Goal: Task Accomplishment & Management: Complete application form

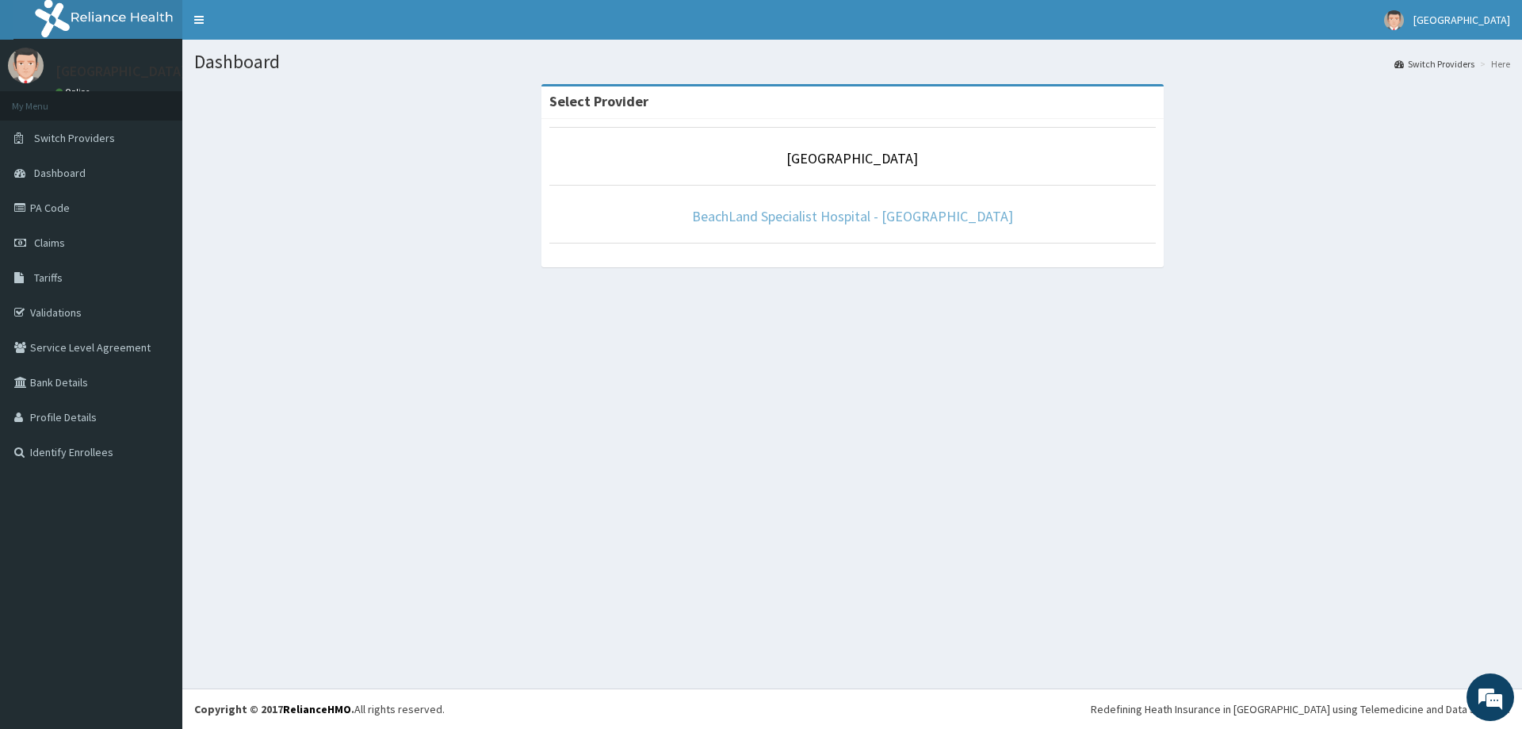
click at [824, 216] on link "BeachLand Specialist Hospital - [GEOGRAPHIC_DATA]" at bounding box center [852, 216] width 321 height 18
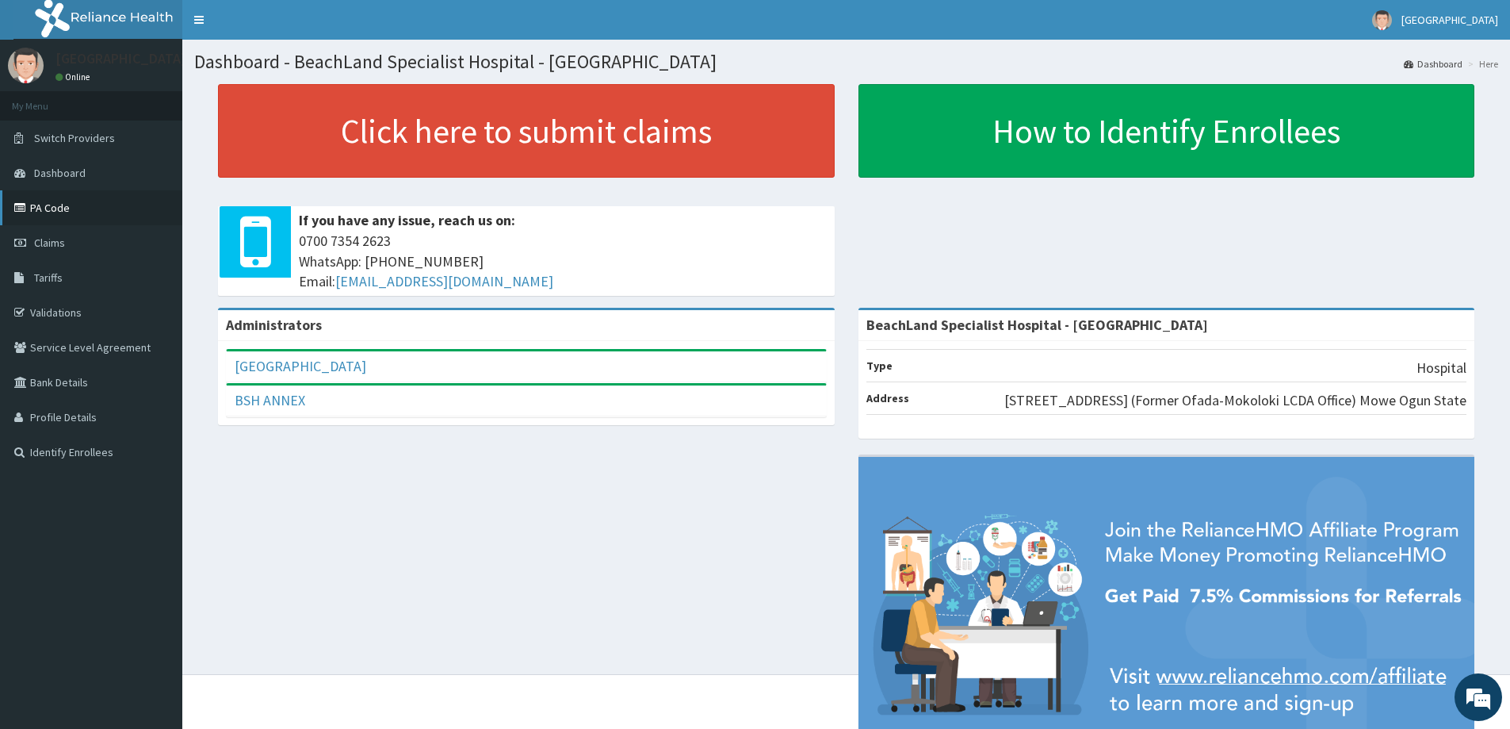
click at [52, 208] on link "PA Code" at bounding box center [91, 207] width 182 height 35
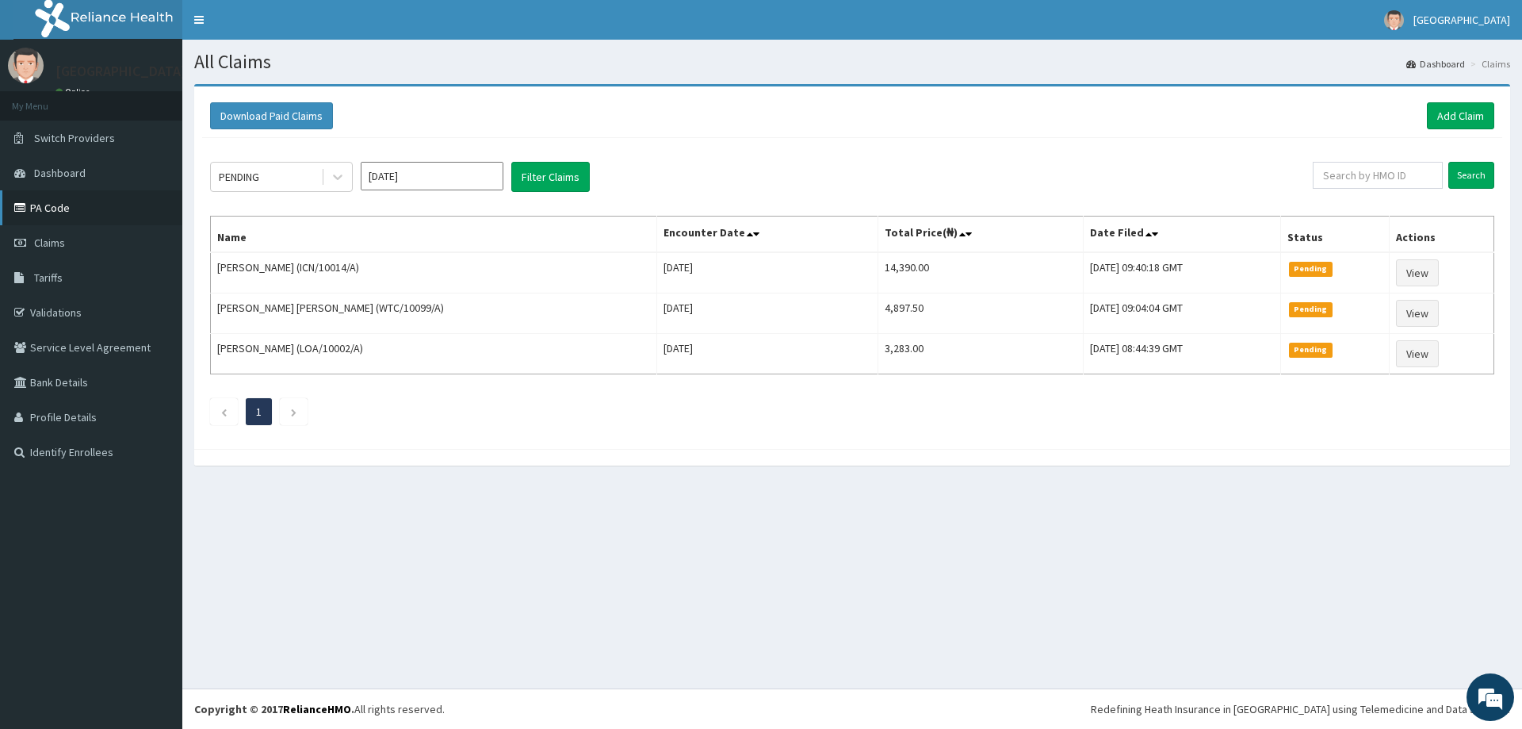
click at [50, 218] on link "PA Code" at bounding box center [91, 207] width 182 height 35
click at [1447, 113] on link "Add Claim" at bounding box center [1460, 115] width 67 height 27
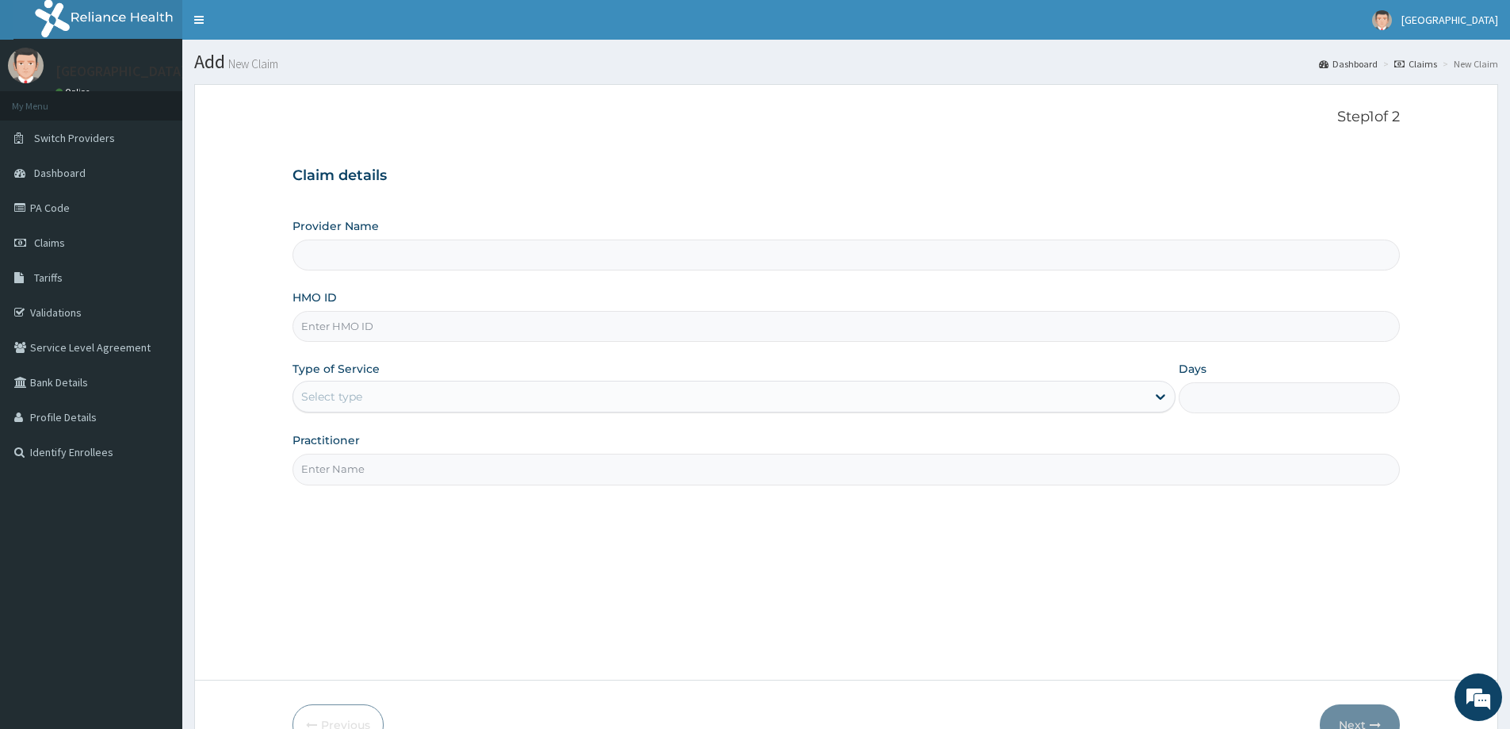
click at [365, 322] on input "HMO ID" at bounding box center [847, 326] width 1108 height 31
type input "BeachLand Specialist Hospital - Annex"
paste input "PA/20E795"
type input "PA/20E795"
click at [342, 403] on div "Select type" at bounding box center [331, 397] width 61 height 16
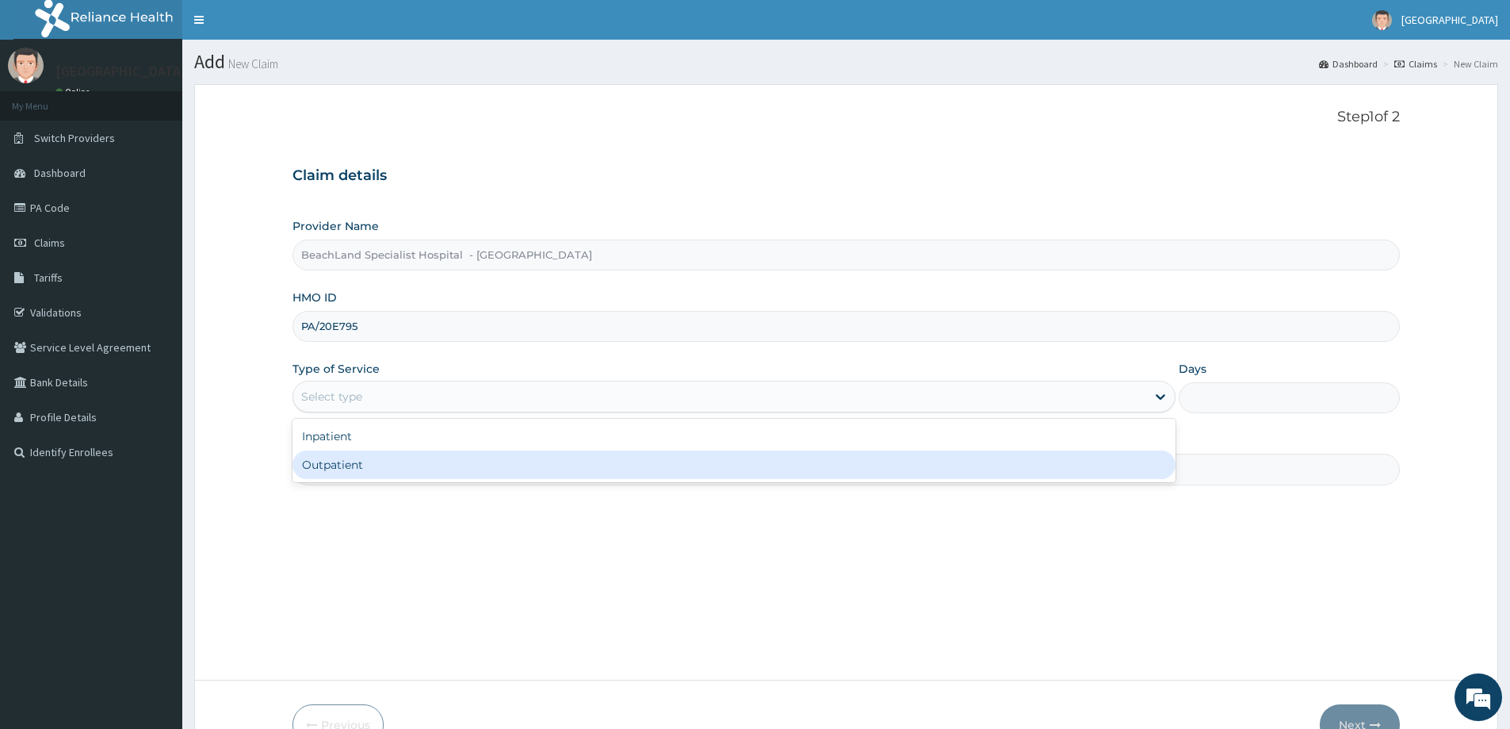
click at [332, 463] on div "Outpatient" at bounding box center [734, 464] width 883 height 29
type input "1"
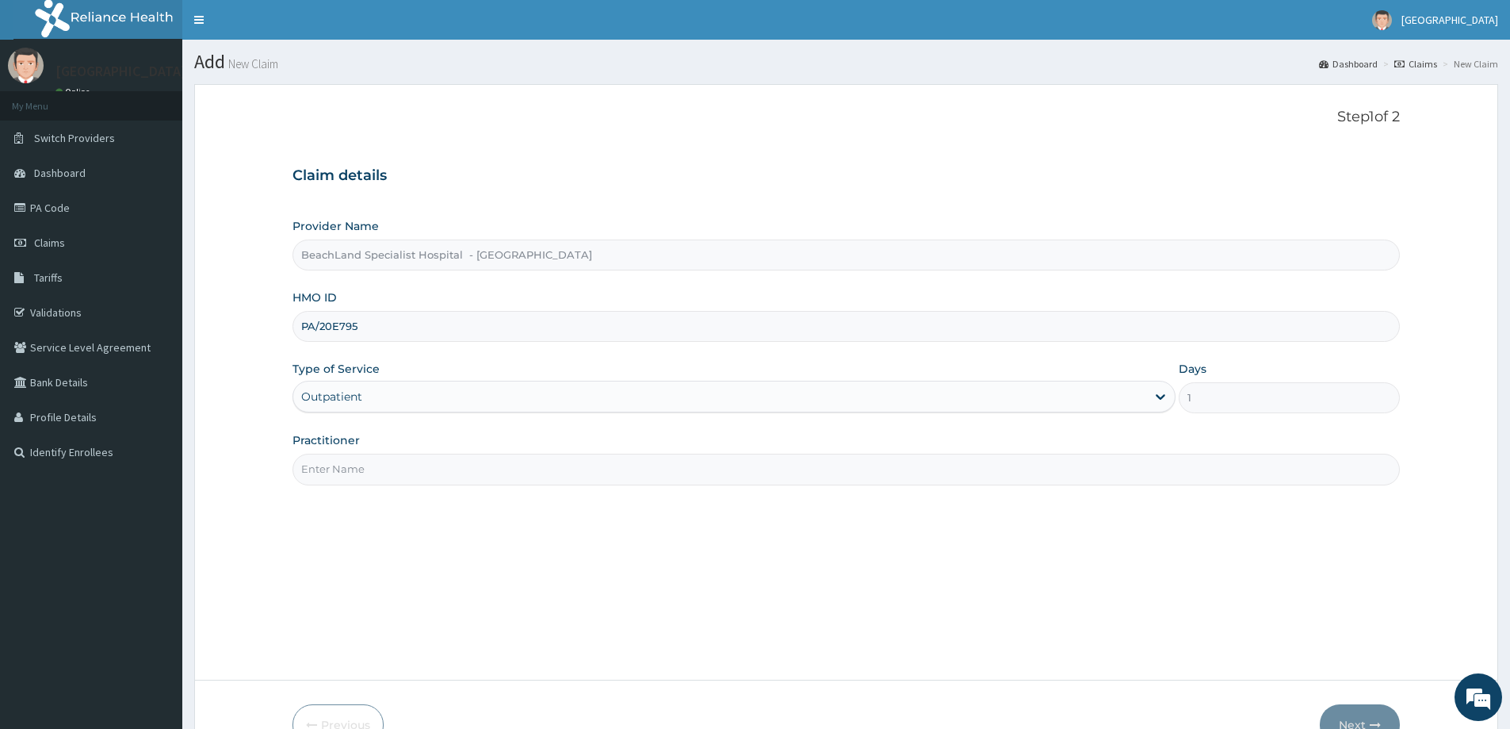
click at [332, 465] on input "Practitioner" at bounding box center [847, 469] width 1108 height 31
type input "DR JEREMIAH"
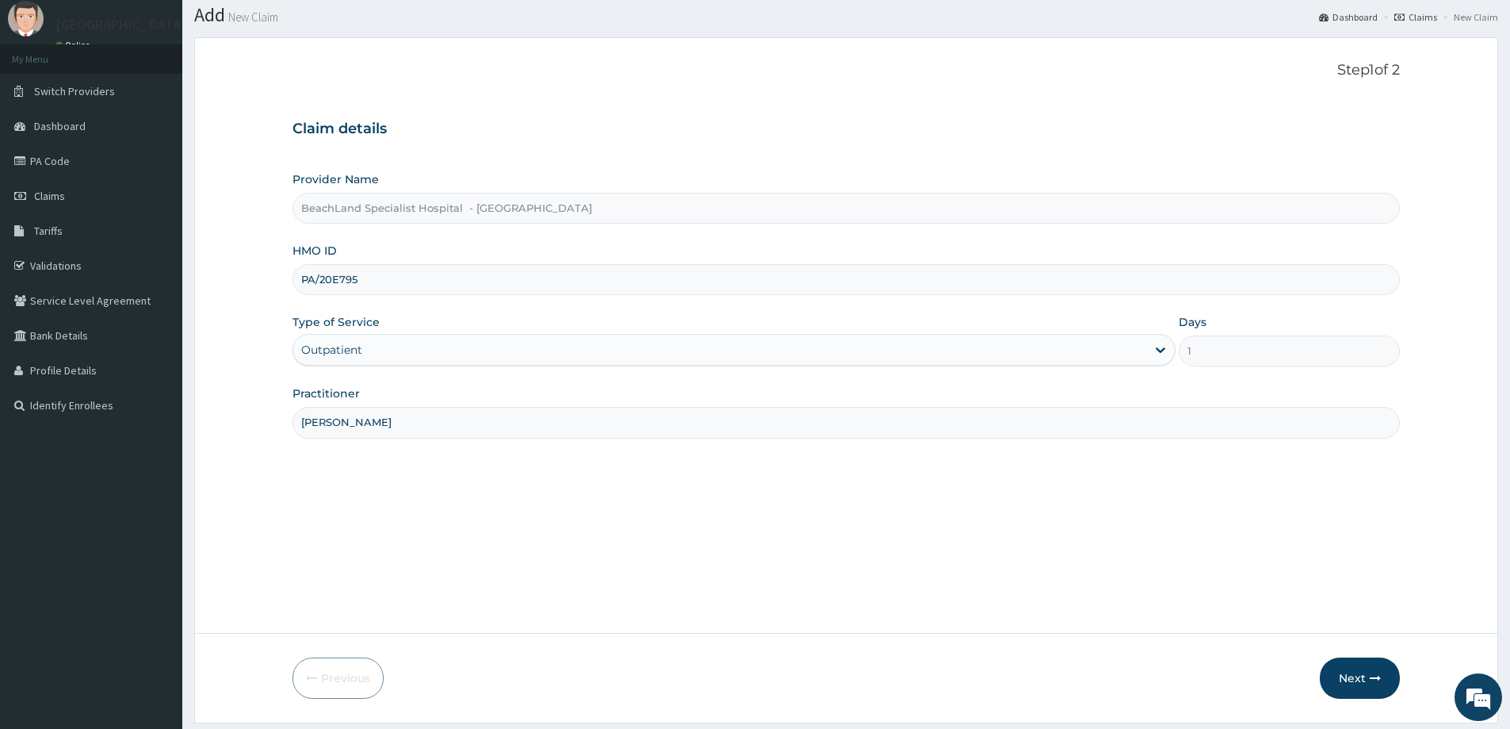
scroll to position [94, 0]
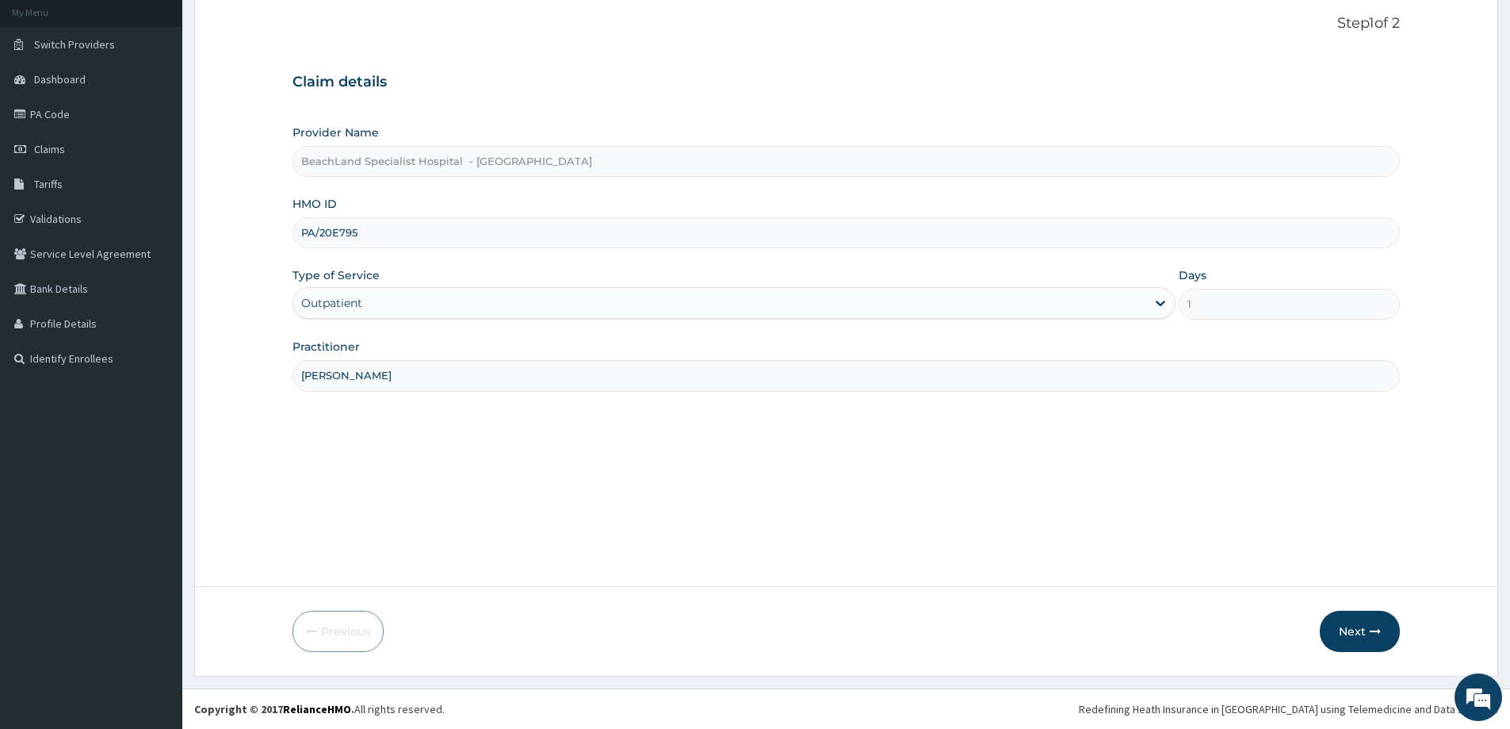
click at [359, 435] on div "Step 1 of 2 Claim details Provider Name BeachLand Specialist Hospital - Annex H…" at bounding box center [847, 288] width 1108 height 546
click at [1373, 622] on button "Next" at bounding box center [1360, 631] width 80 height 41
drag, startPoint x: 377, startPoint y: 239, endPoint x: 285, endPoint y: 224, distance: 92.3
click at [285, 224] on form "Step 1 of 2 Claim details Provider Name BeachLand Specialist Hospital - Annex H…" at bounding box center [846, 332] width 1304 height 685
type input "icn/10014/a"
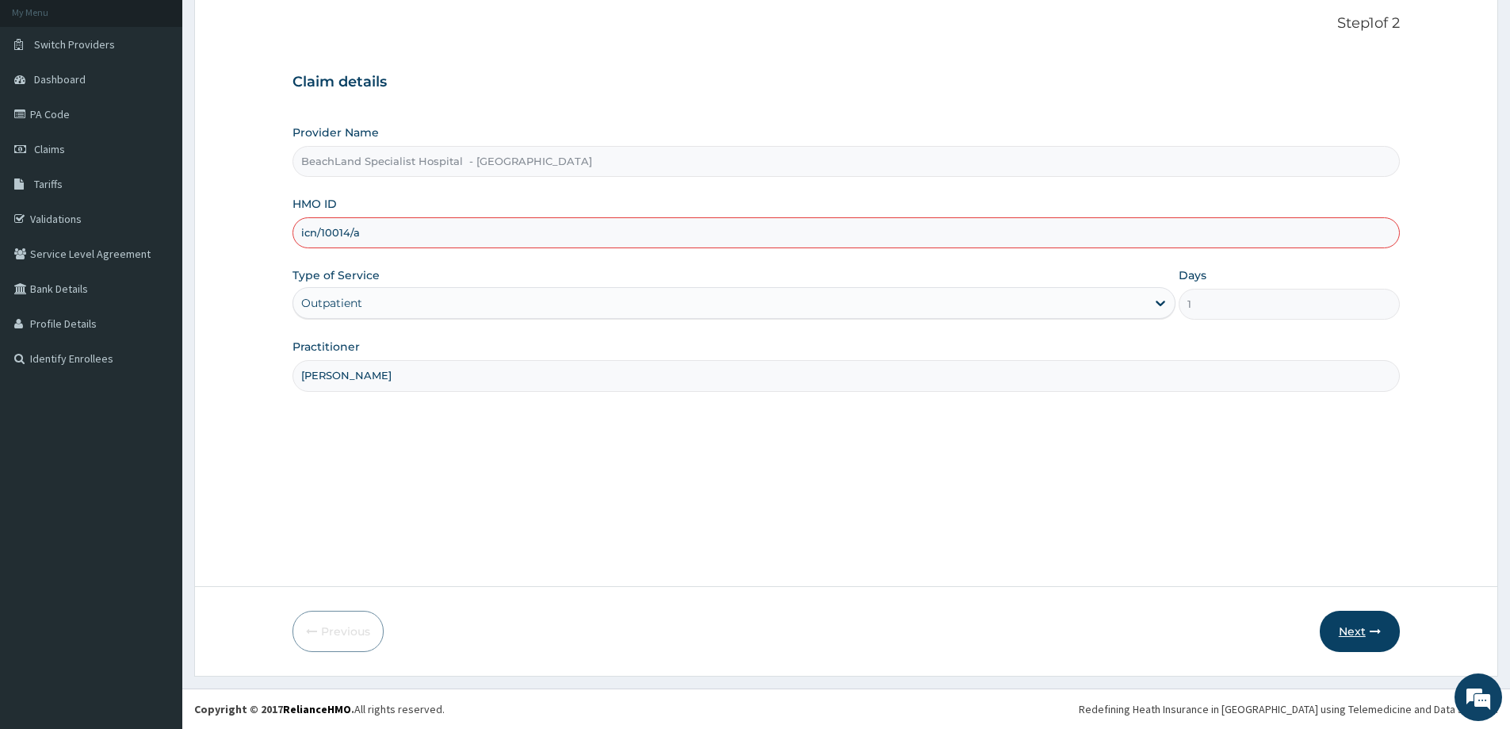
click at [1376, 641] on button "Next" at bounding box center [1360, 631] width 80 height 41
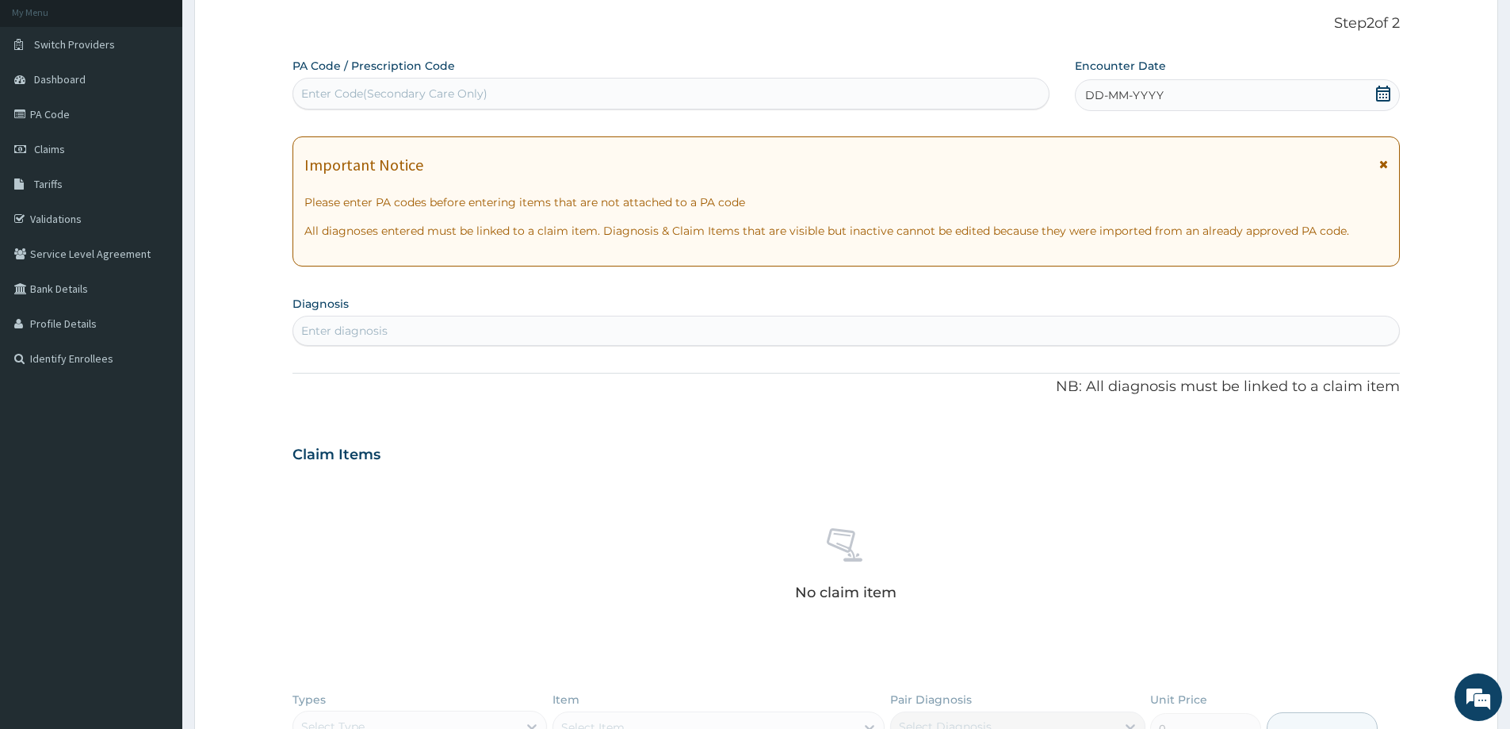
click at [397, 85] on div "Enter Code(Secondary Care Only)" at bounding box center [671, 93] width 756 height 25
paste input "PA/20E795"
type input "PA/20E795"
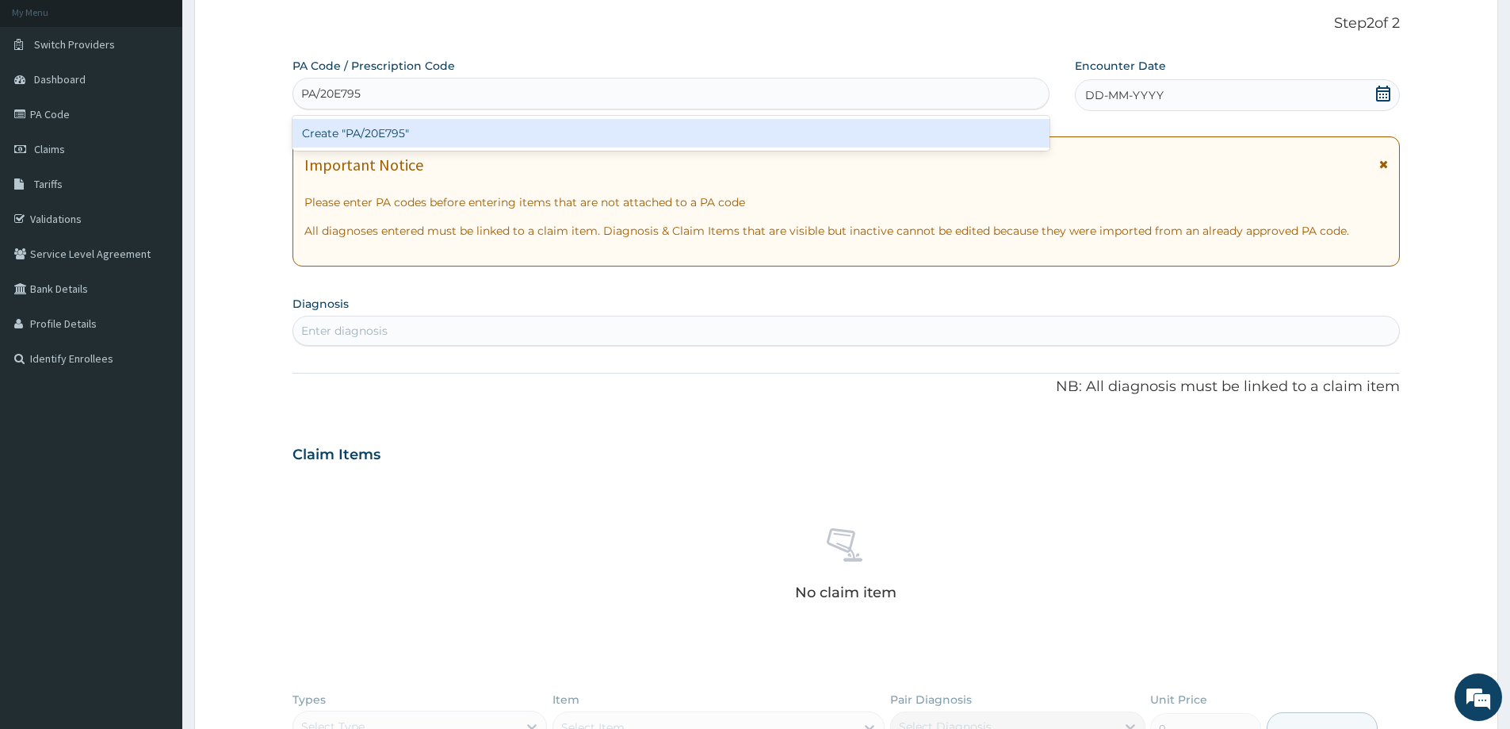
click at [388, 134] on div "Create "PA/20E795"" at bounding box center [671, 133] width 757 height 29
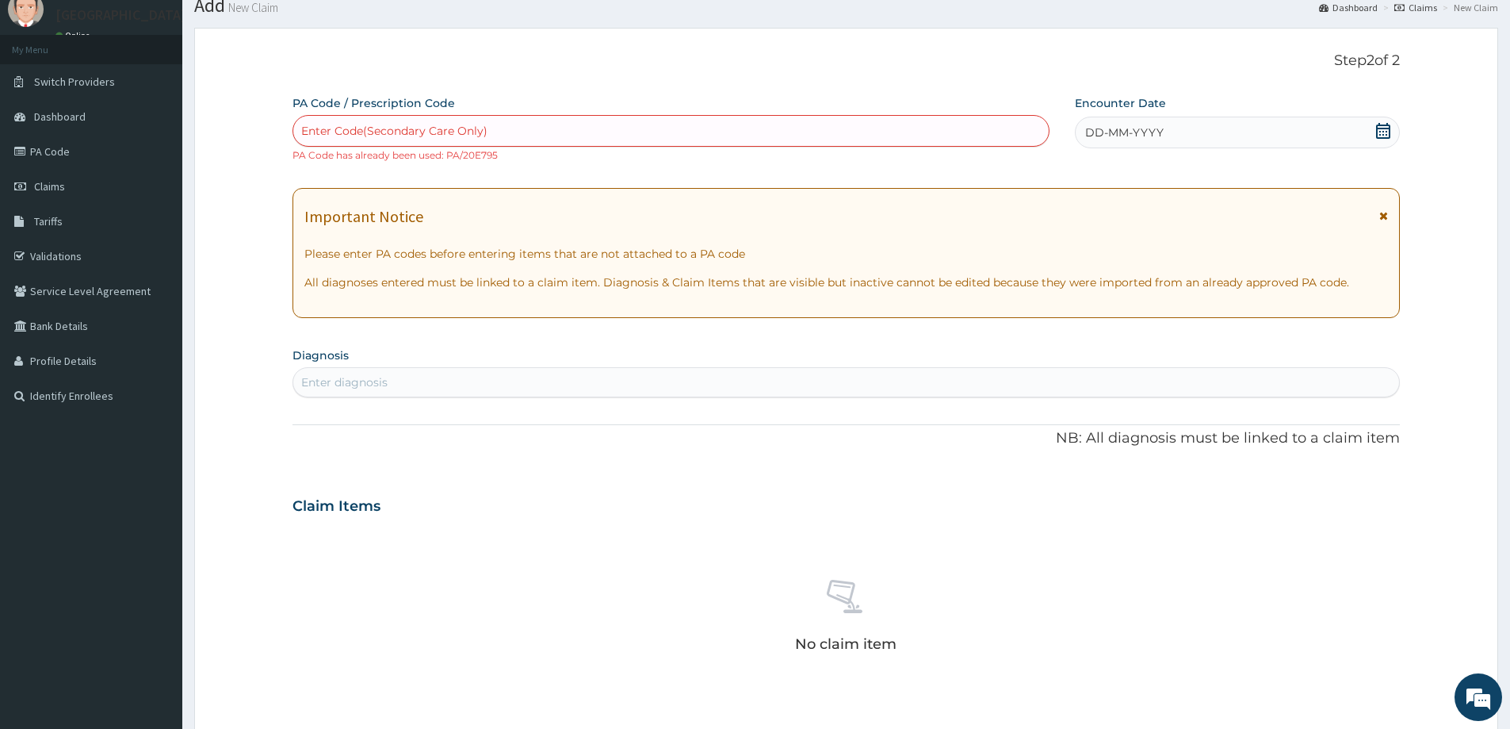
scroll to position [0, 0]
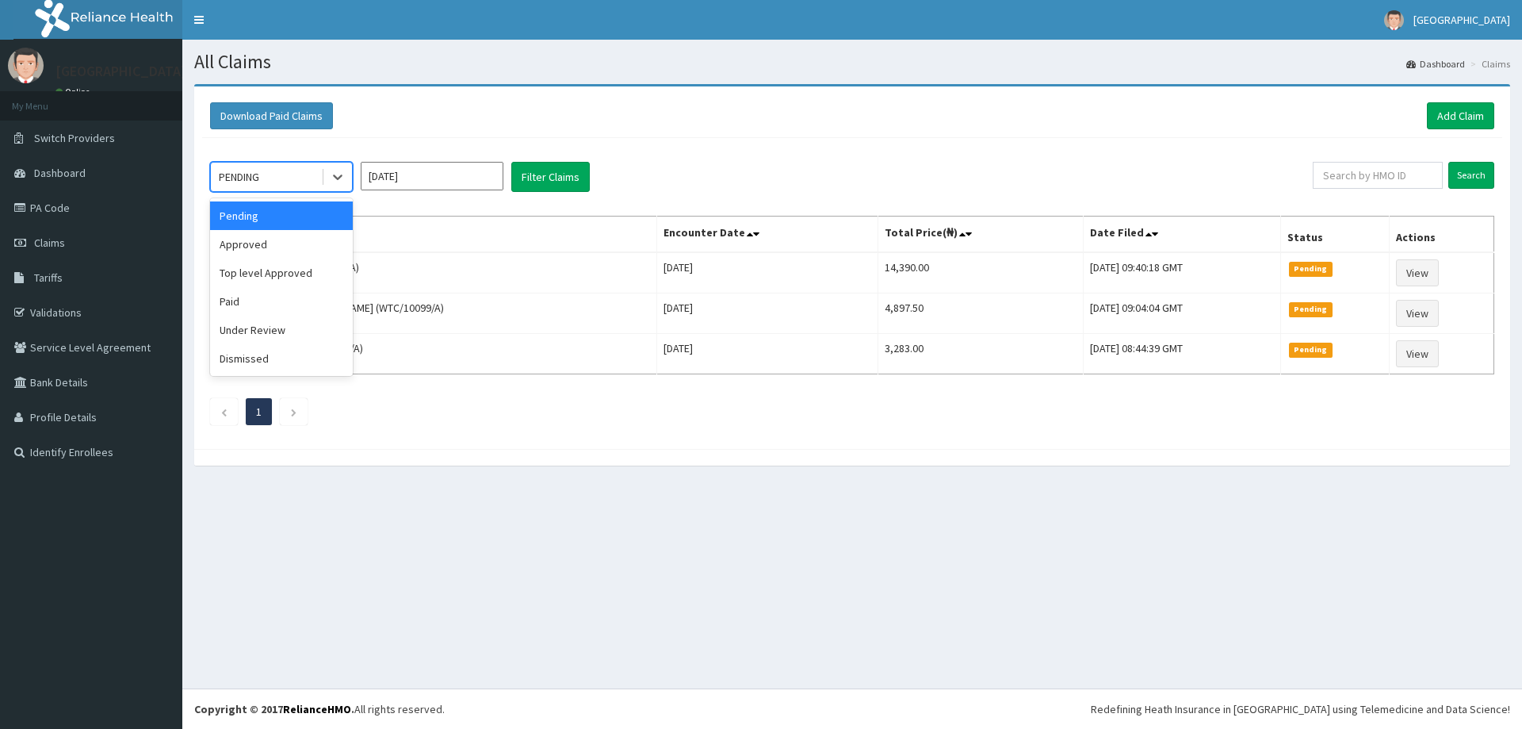
click at [269, 176] on div "PENDING" at bounding box center [266, 176] width 110 height 25
click at [239, 304] on div "Paid" at bounding box center [281, 301] width 143 height 29
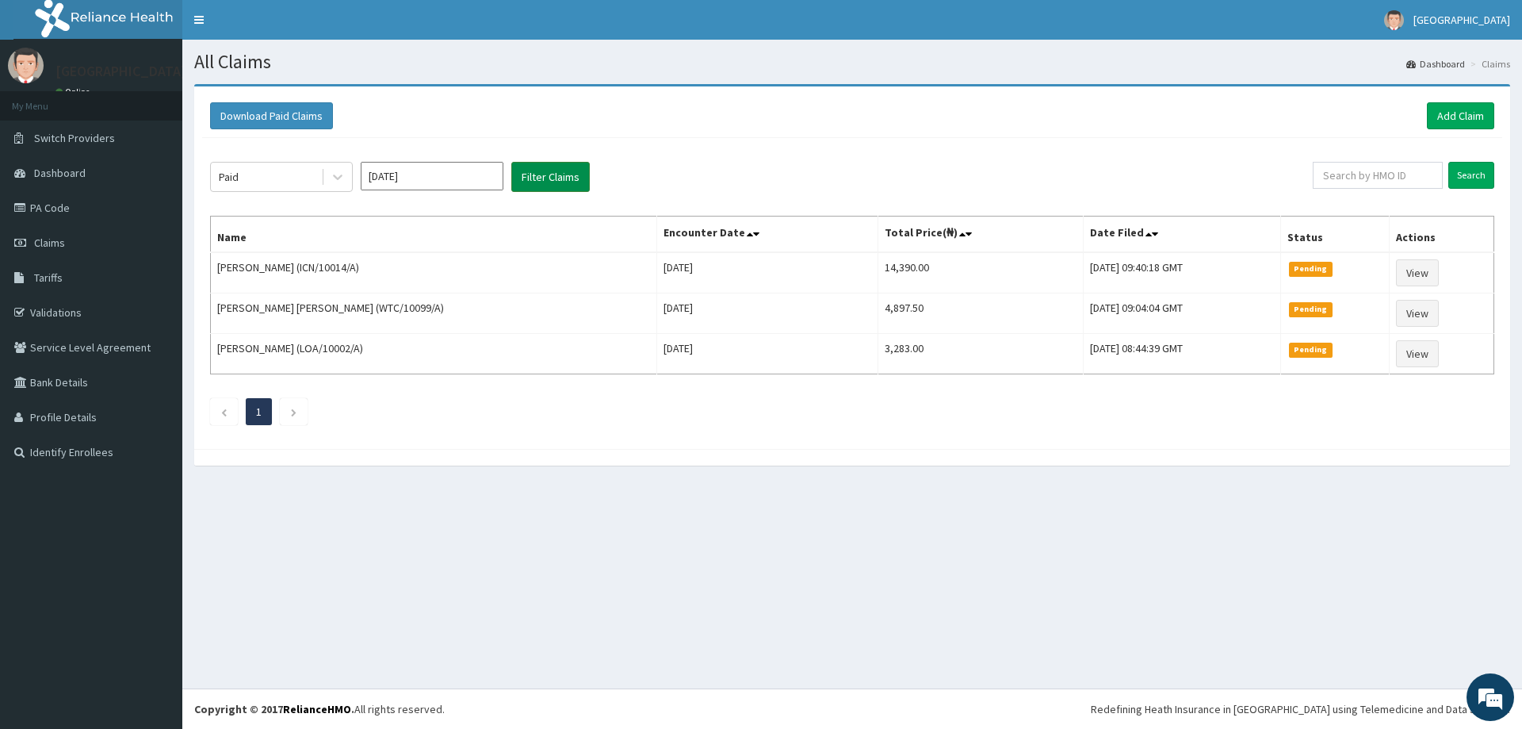
click at [568, 178] on button "Filter Claims" at bounding box center [550, 177] width 78 height 30
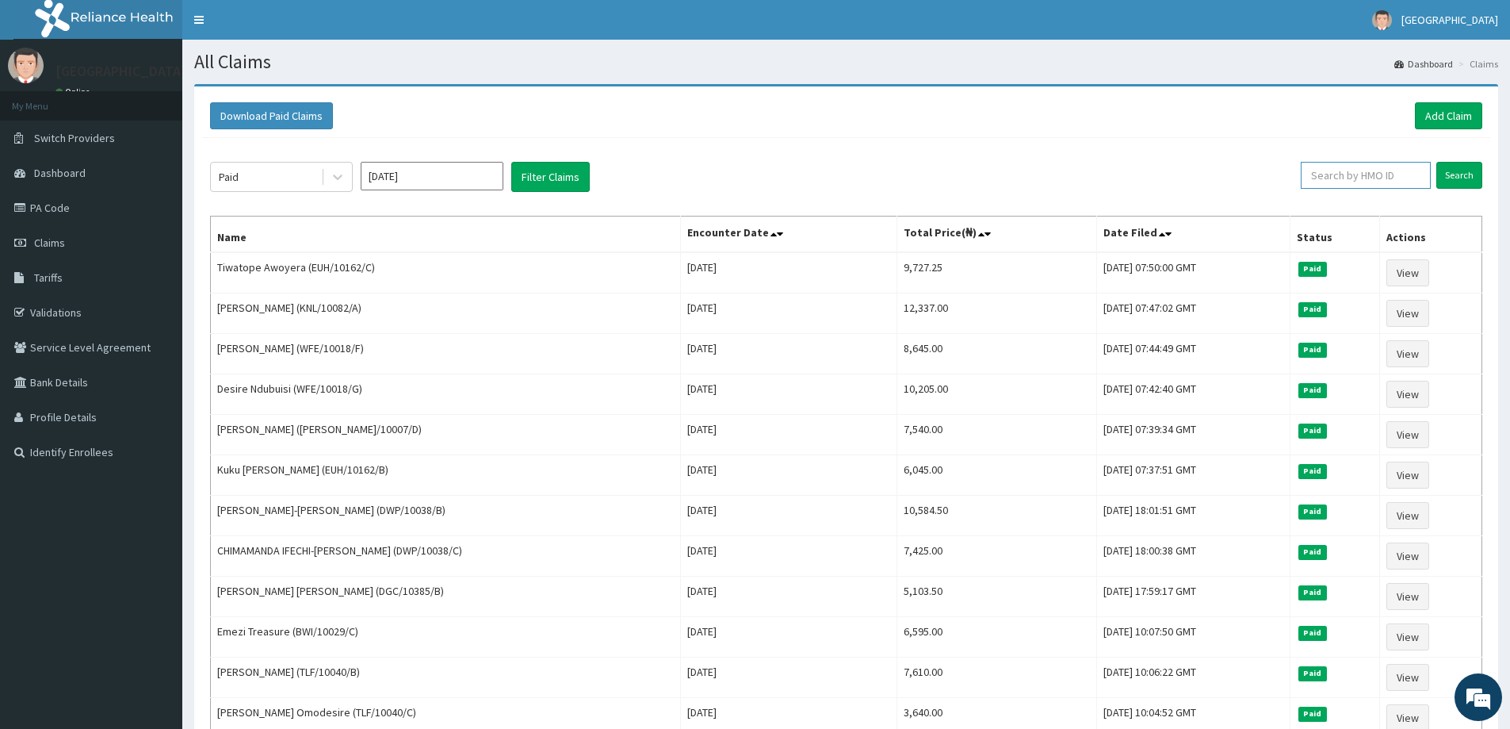
click at [1347, 170] on input "text" at bounding box center [1366, 175] width 130 height 27
type input "icn/10014/a"
click at [1460, 169] on input "Search" at bounding box center [1460, 175] width 46 height 27
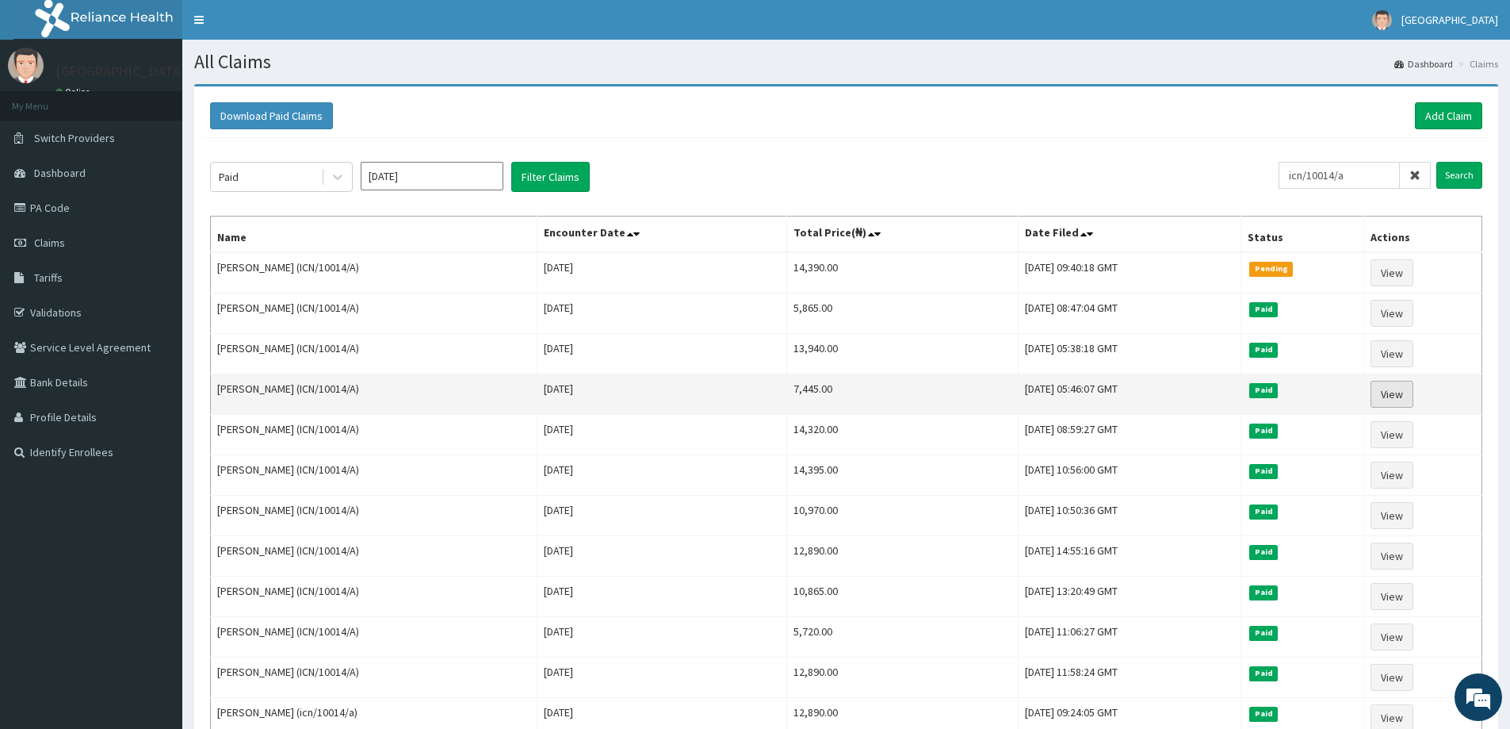
click at [1386, 392] on link "View" at bounding box center [1392, 394] width 43 height 27
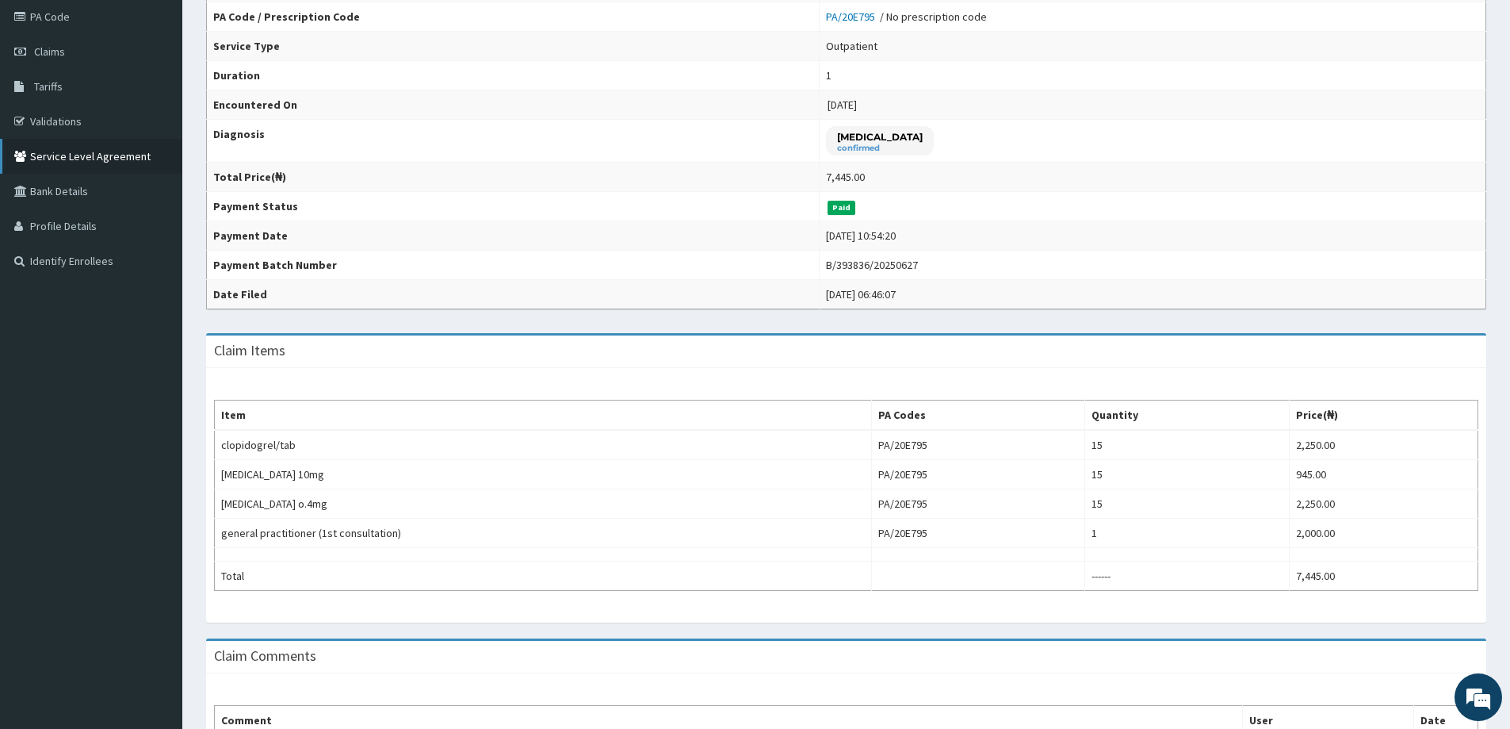
scroll to position [10, 0]
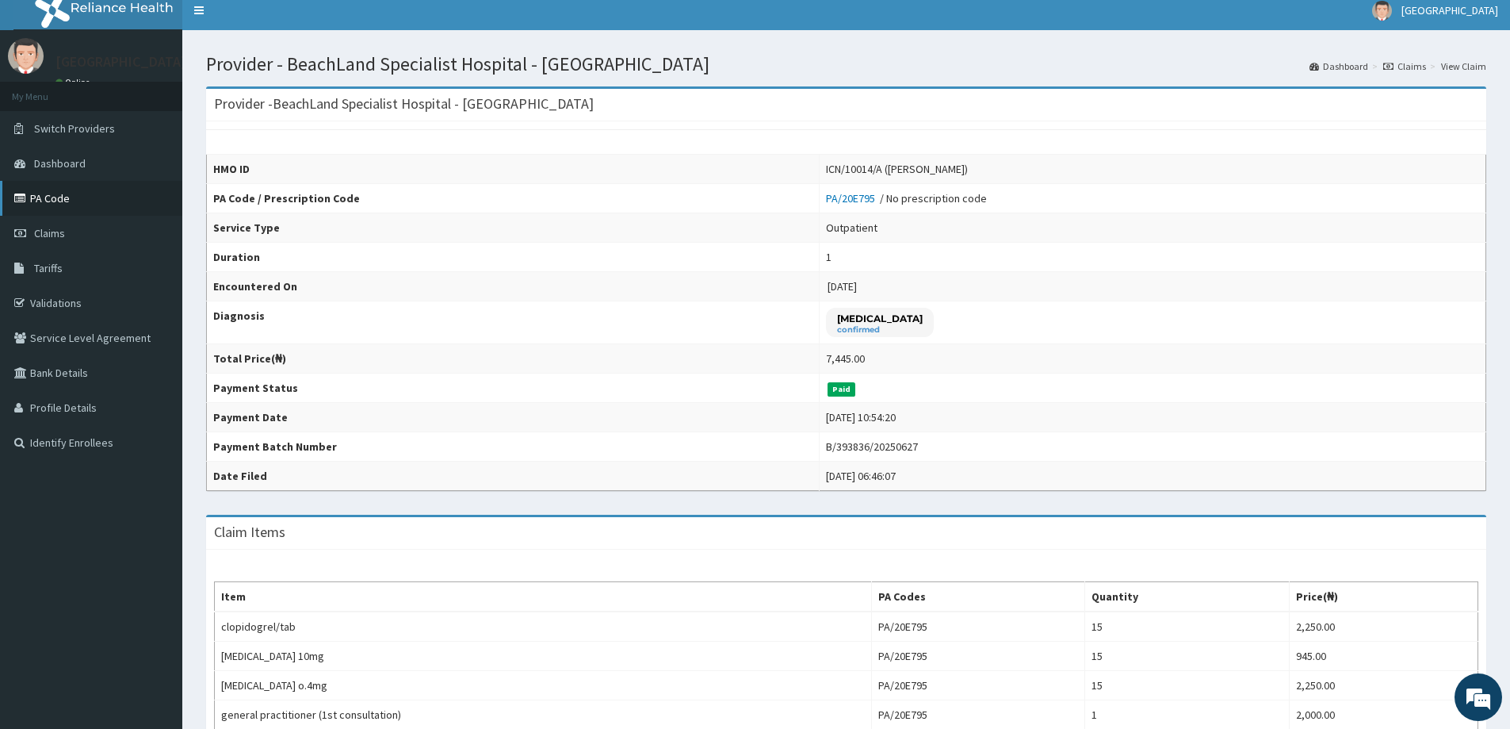
click at [63, 200] on link "PA Code" at bounding box center [91, 198] width 182 height 35
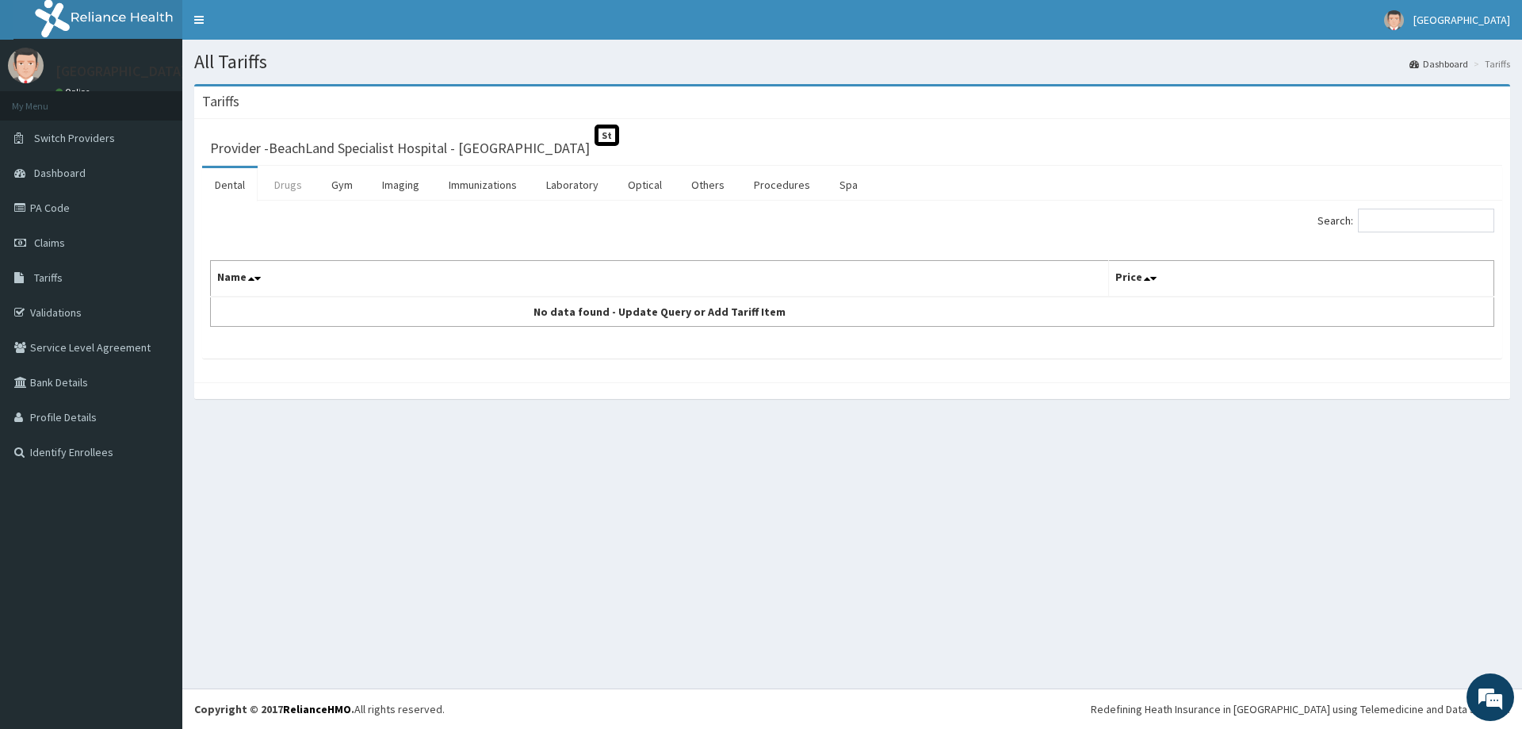
click at [290, 185] on link "Drugs" at bounding box center [288, 184] width 53 height 33
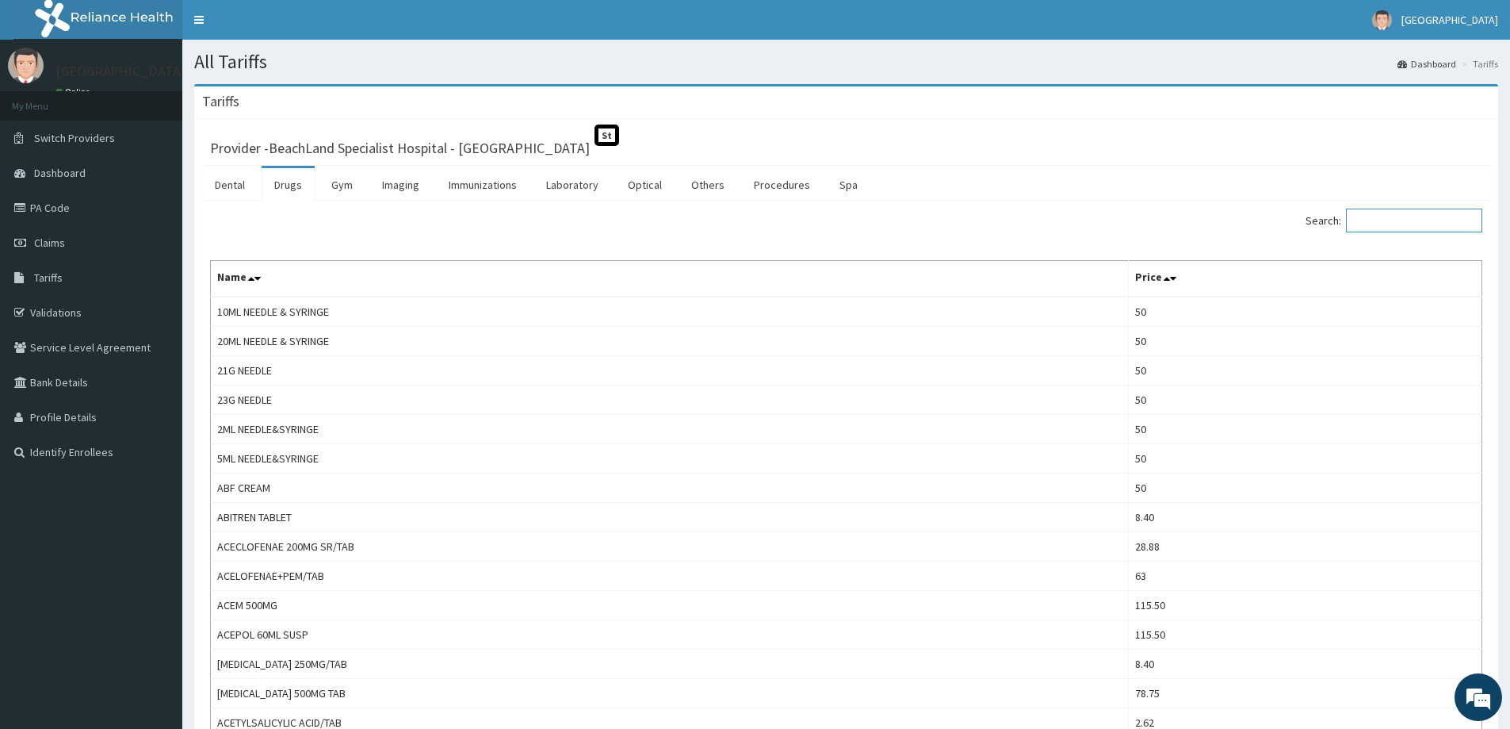
click at [1370, 223] on input "Search:" at bounding box center [1414, 221] width 136 height 24
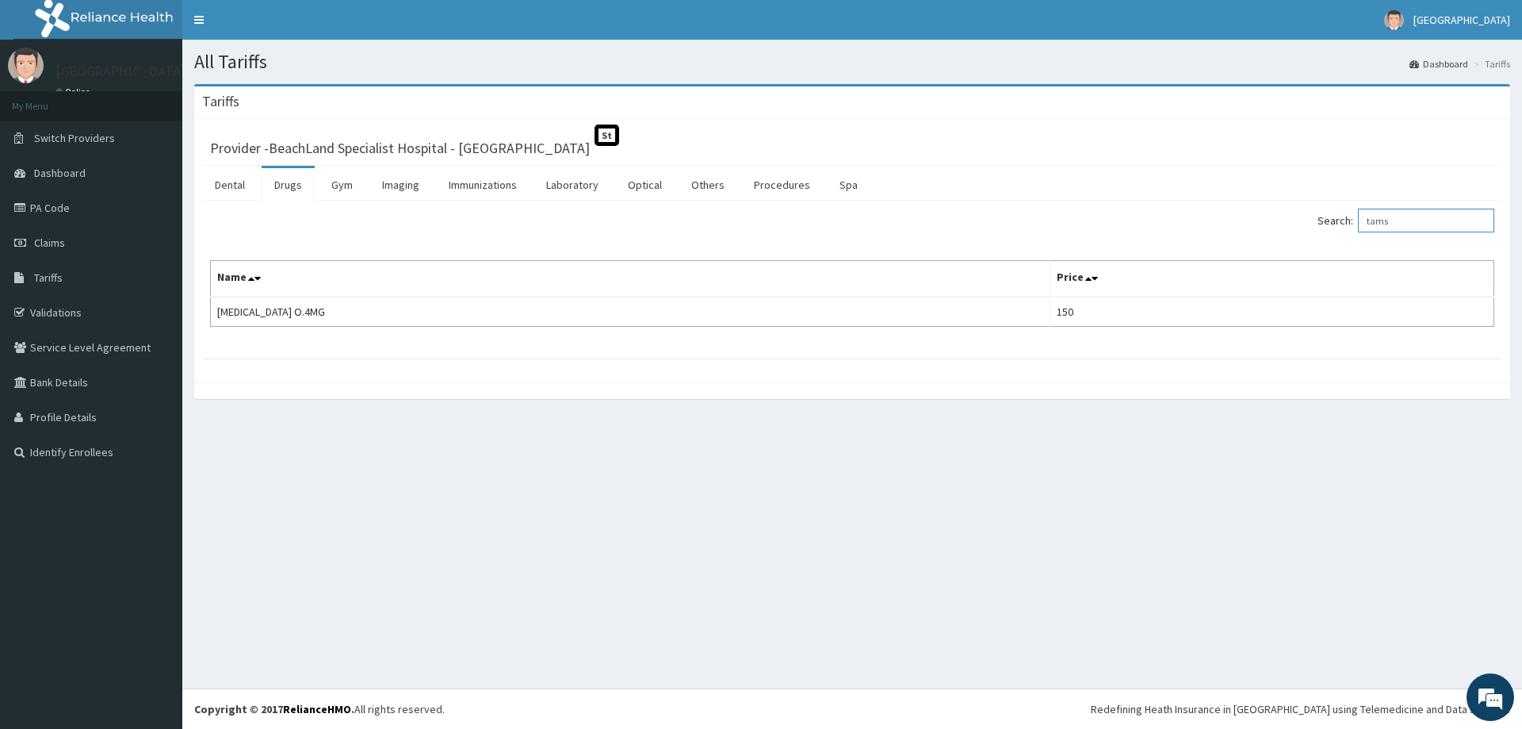
type input "tams"
click at [68, 211] on link "PA Code" at bounding box center [91, 207] width 182 height 35
